Goal: Transaction & Acquisition: Book appointment/travel/reservation

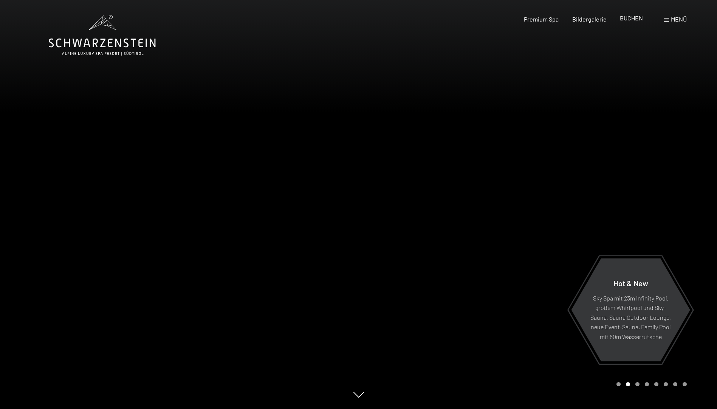
click at [636, 19] on span "BUCHEN" at bounding box center [631, 17] width 23 height 7
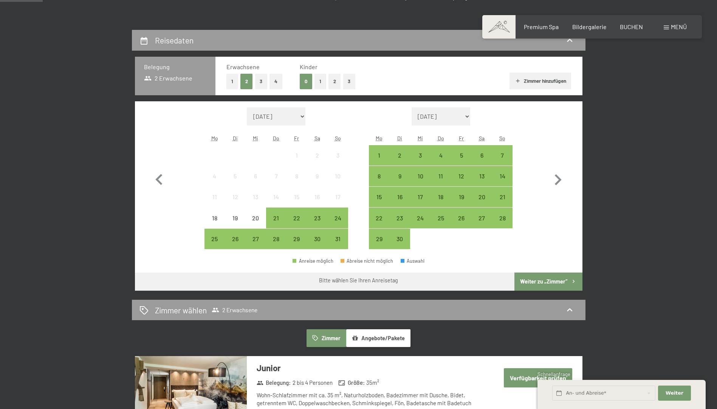
scroll to position [151, 0]
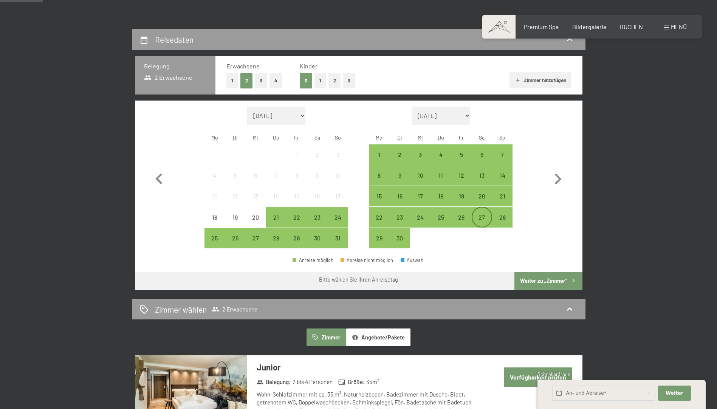
click at [485, 221] on div "27" at bounding box center [481, 223] width 19 height 19
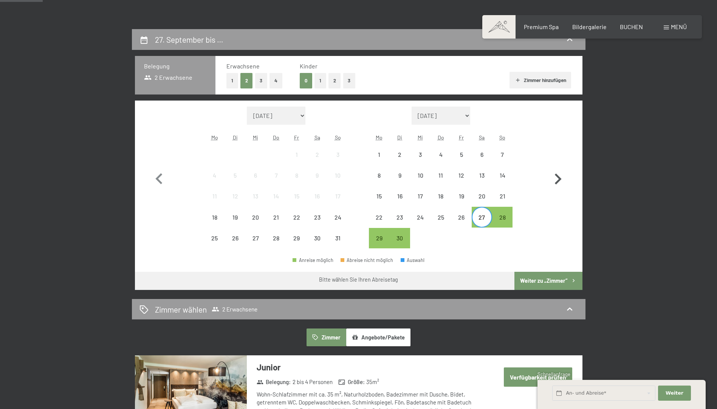
click at [559, 179] on icon "button" at bounding box center [558, 178] width 7 height 11
select select "[DATE]"
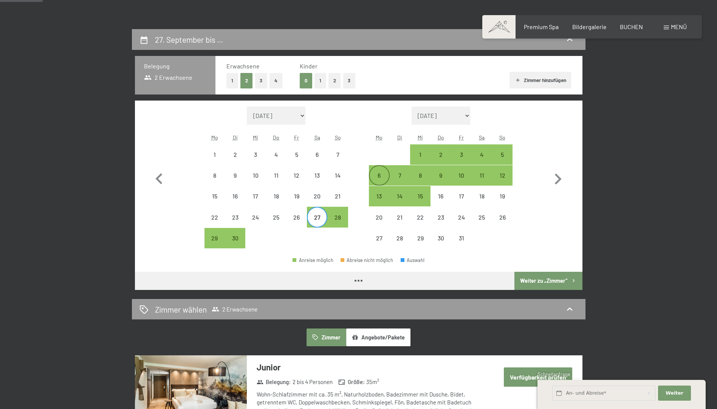
select select "[DATE]"
click at [376, 176] on div "6" at bounding box center [379, 181] width 19 height 19
select select "2025-09-01"
select select "2025-10-01"
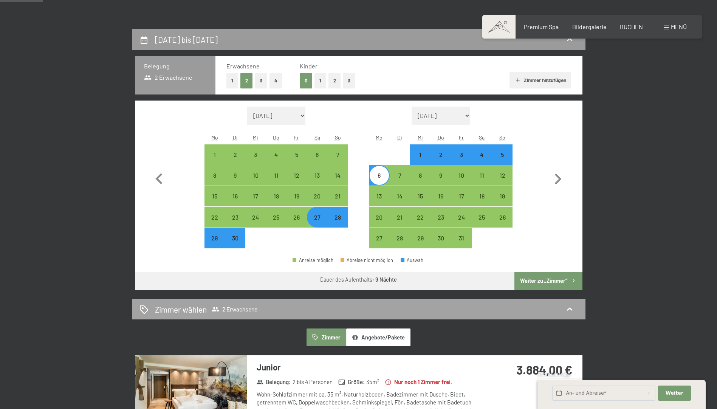
click at [546, 281] on button "Weiter zu „Zimmer“" at bounding box center [548, 281] width 68 height 18
select select "2025-09-01"
select select "2025-10-01"
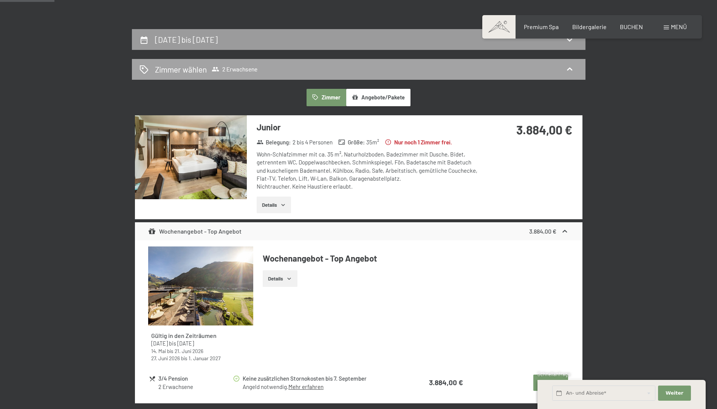
scroll to position [180, 0]
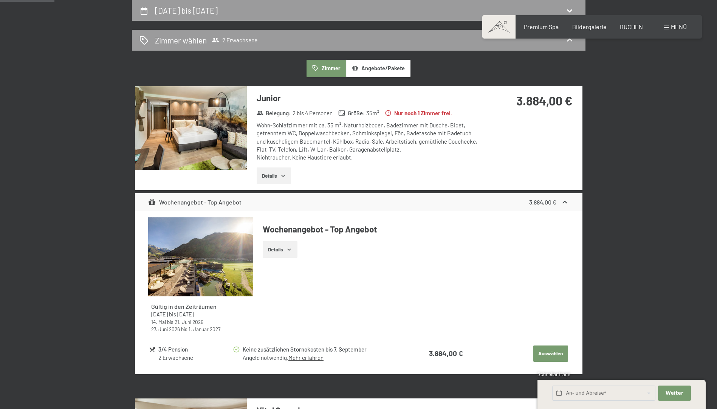
click at [286, 176] on icon "button" at bounding box center [283, 176] width 6 height 6
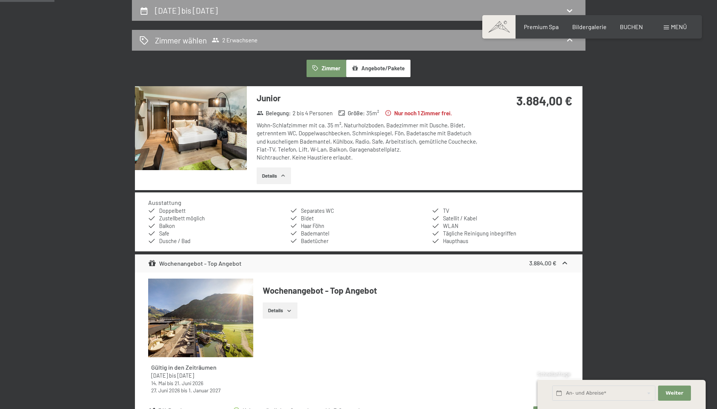
click at [235, 142] on img at bounding box center [191, 128] width 112 height 84
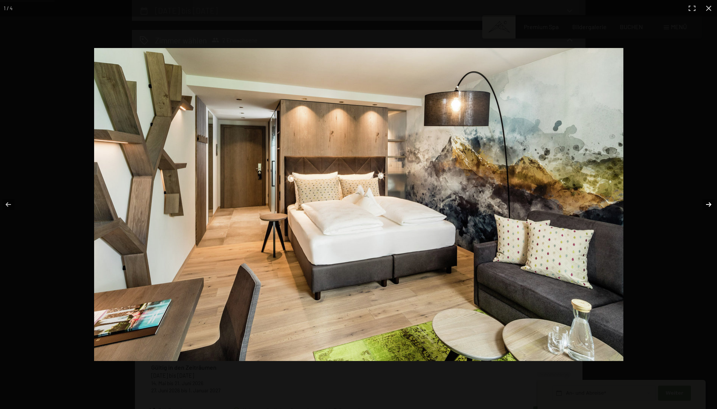
click at [707, 202] on button "button" at bounding box center [703, 205] width 26 height 38
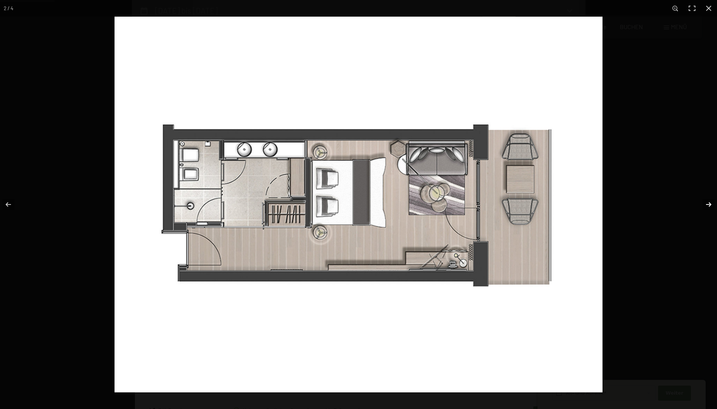
click at [707, 202] on button "button" at bounding box center [703, 205] width 26 height 38
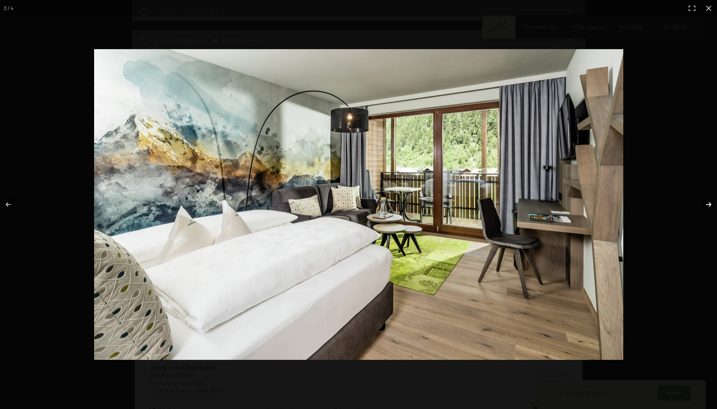
click at [707, 202] on button "button" at bounding box center [703, 205] width 26 height 38
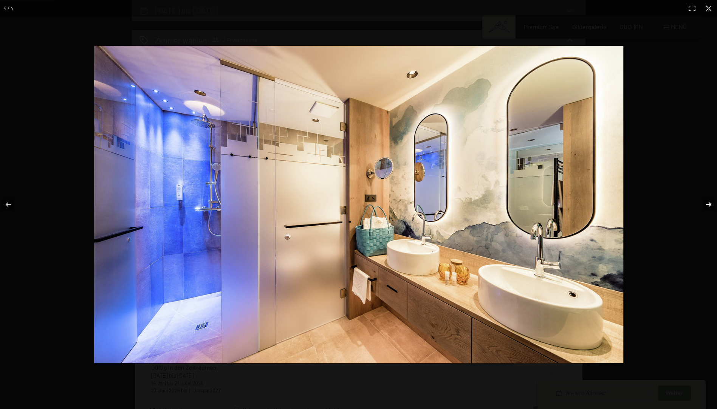
click at [707, 202] on button "button" at bounding box center [703, 205] width 26 height 38
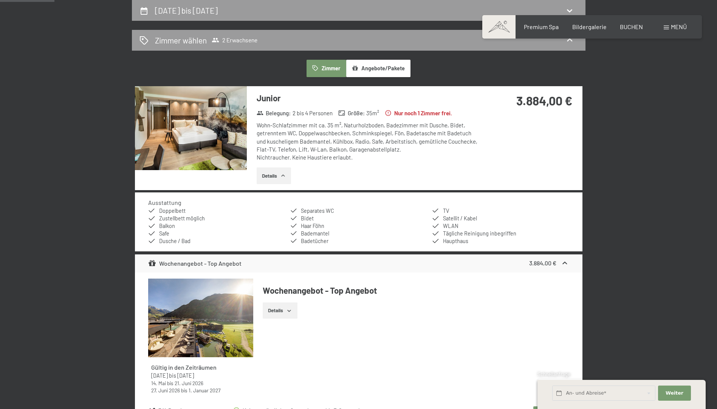
click at [0, 0] on button "button" at bounding box center [0, 0] width 0 height 0
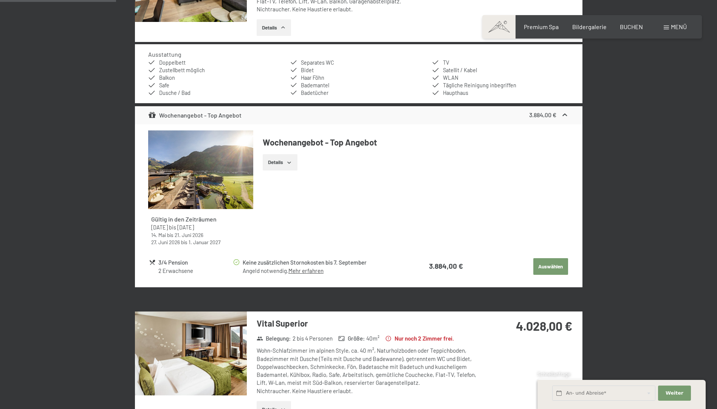
scroll to position [445, 0]
